Goal: Transaction & Acquisition: Purchase product/service

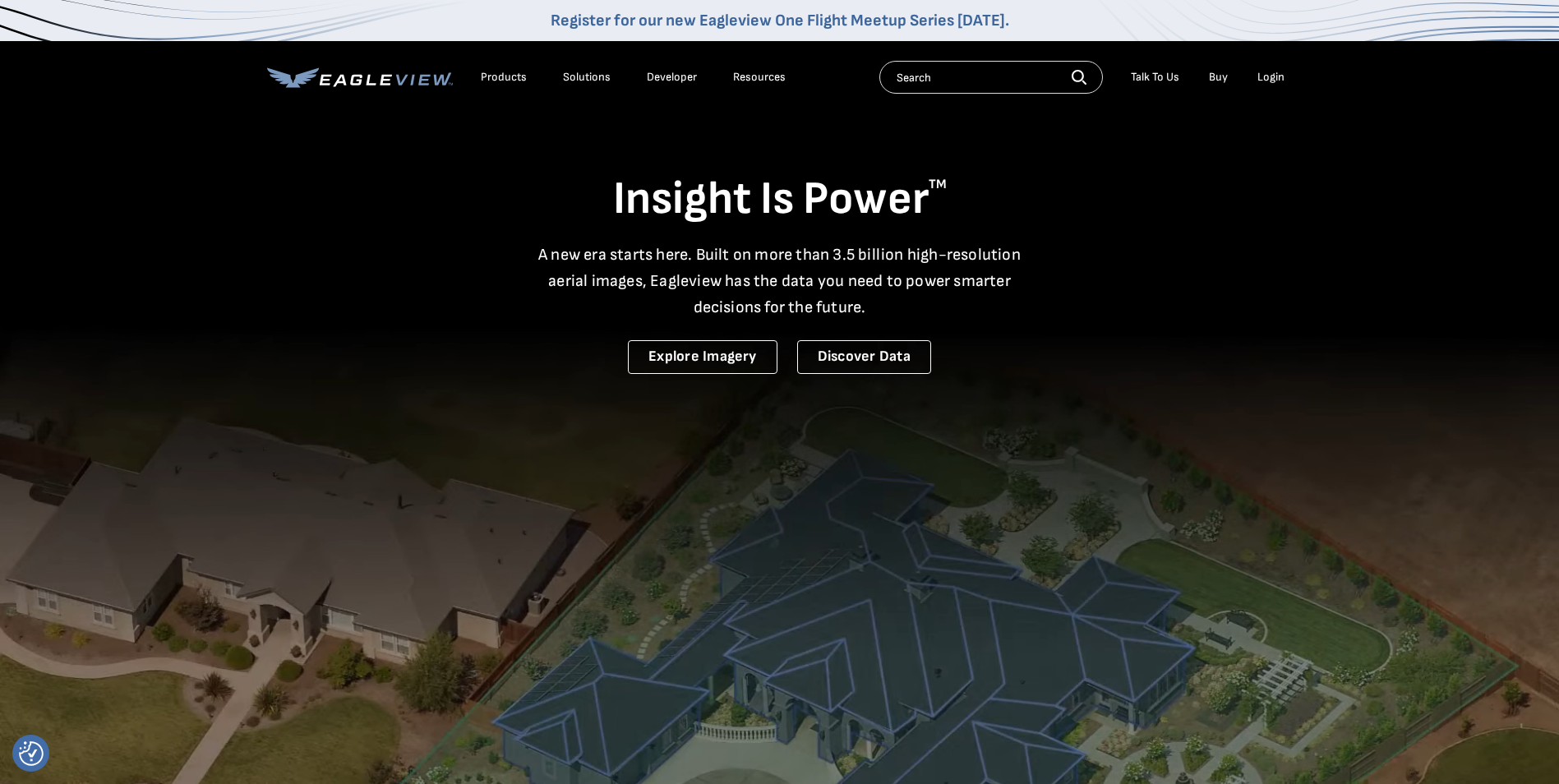
click at [1223, 71] on link "Buy" at bounding box center [1219, 77] width 19 height 15
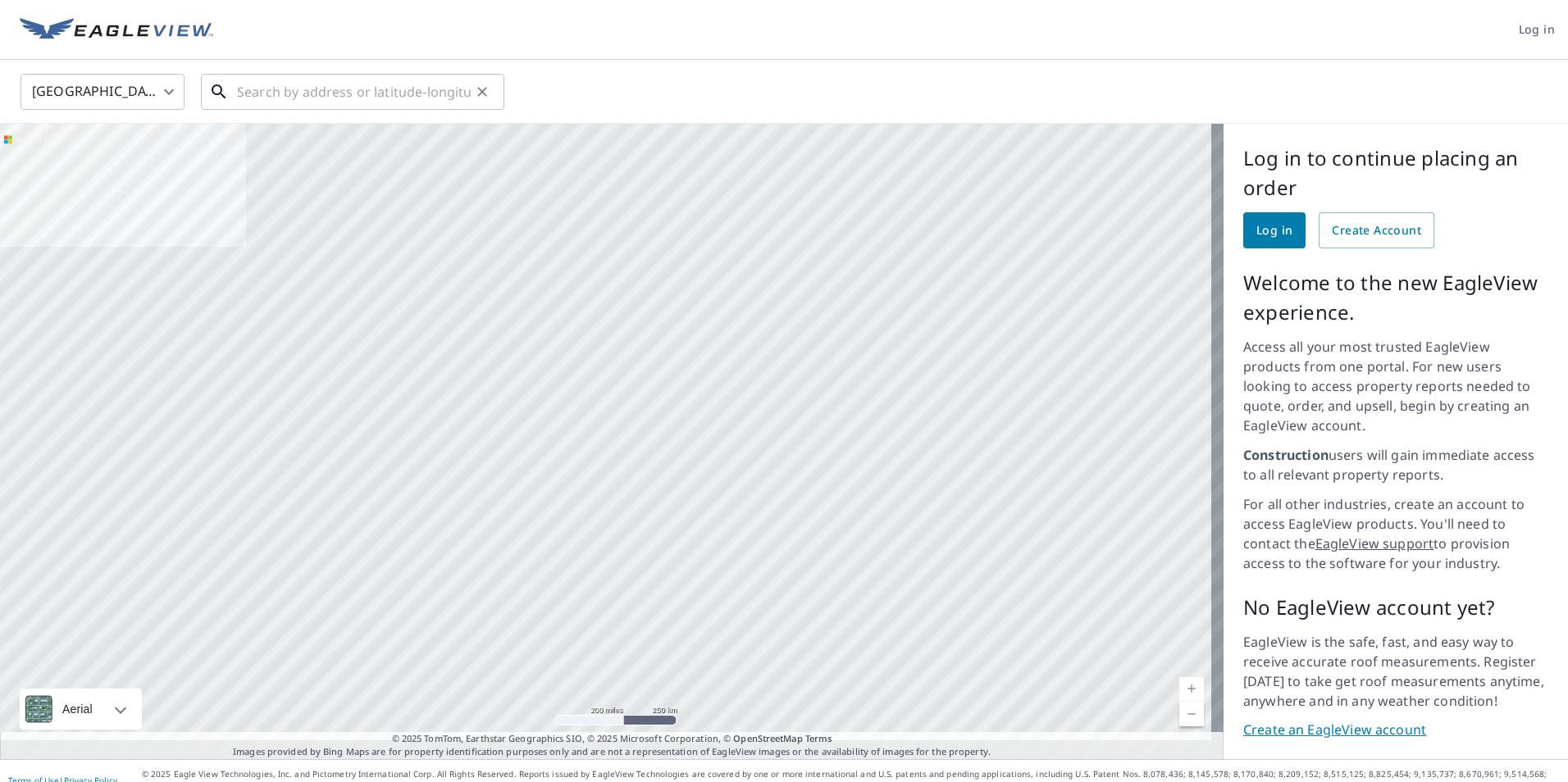
click at [287, 90] on input "text" at bounding box center [353, 91] width 234 height 46
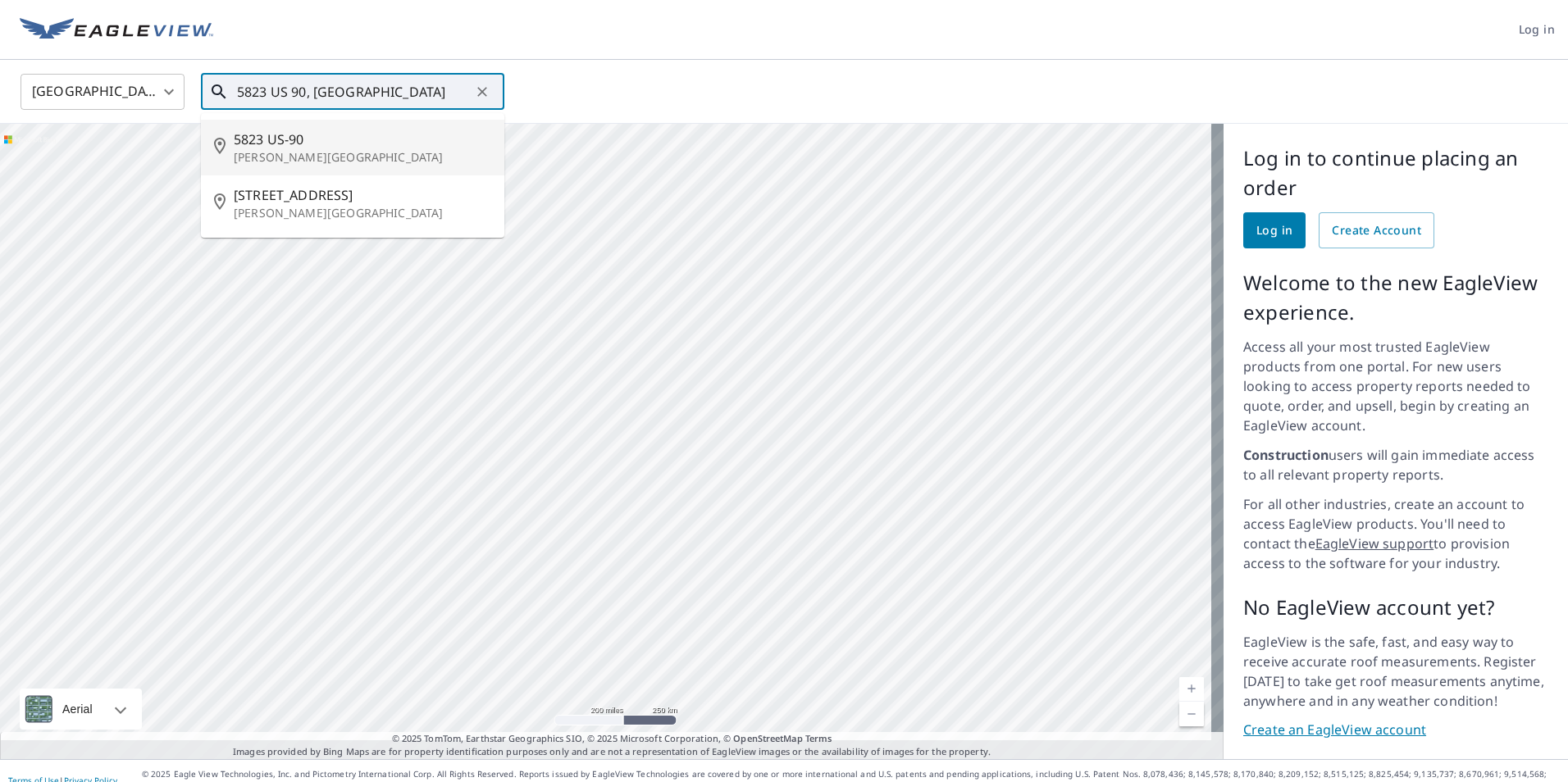
click at [332, 143] on span "5823 US-90" at bounding box center [363, 139] width 257 height 20
type input "5823 US-90 Milton, FL 32583"
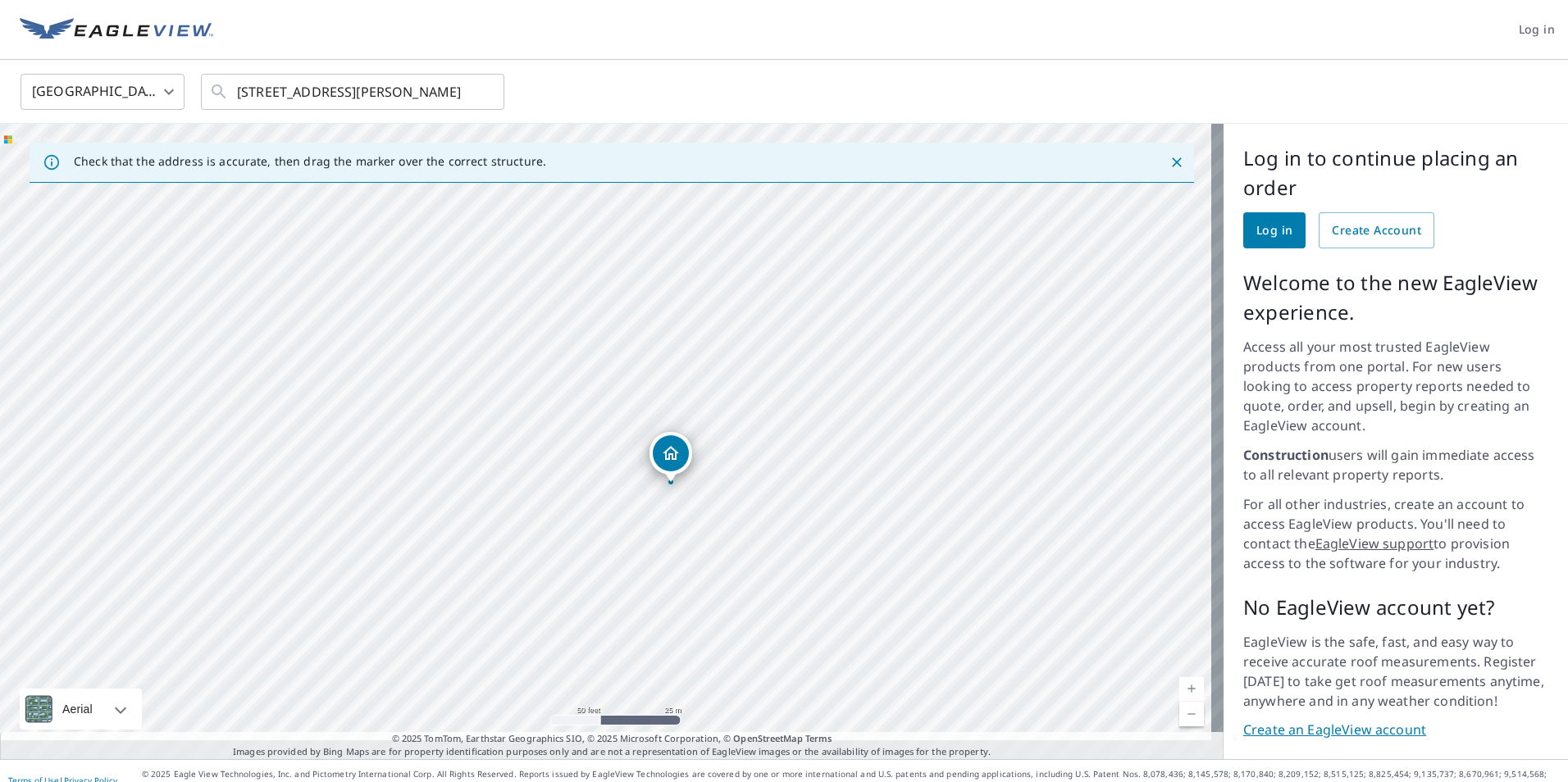
drag, startPoint x: 637, startPoint y: 461, endPoint x: 670, endPoint y: 455, distance: 33.5
click at [670, 455] on div "5823 Highway 90 Milton, FL 32583" at bounding box center [611, 441] width 1223 height 635
click at [1368, 231] on span "Create Account" at bounding box center [1376, 230] width 90 height 21
